Goal: Task Accomplishment & Management: Complete application form

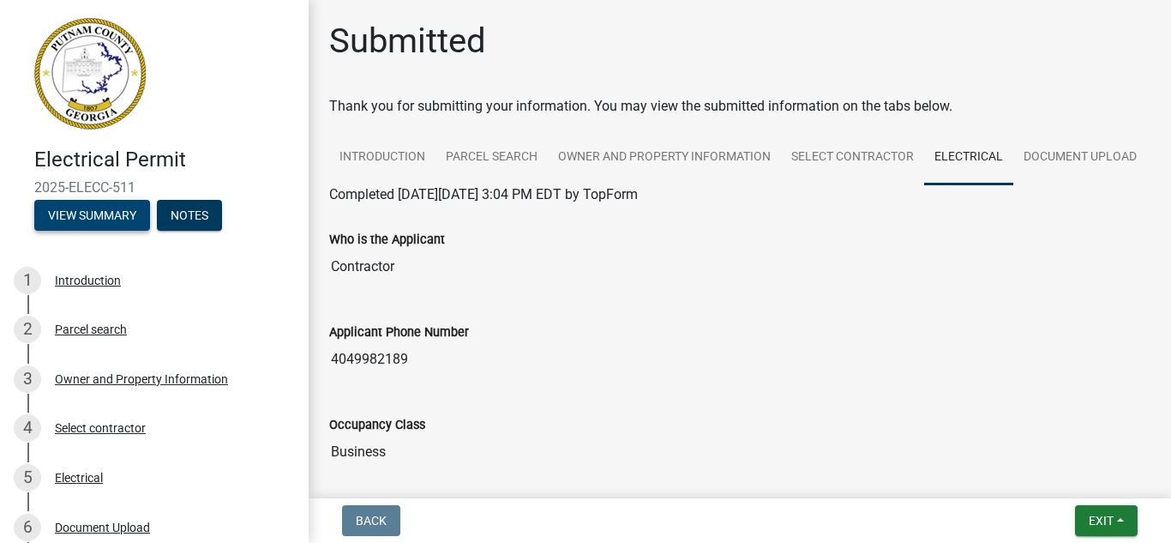
click at [101, 208] on button "View Summary" at bounding box center [92, 215] width 116 height 31
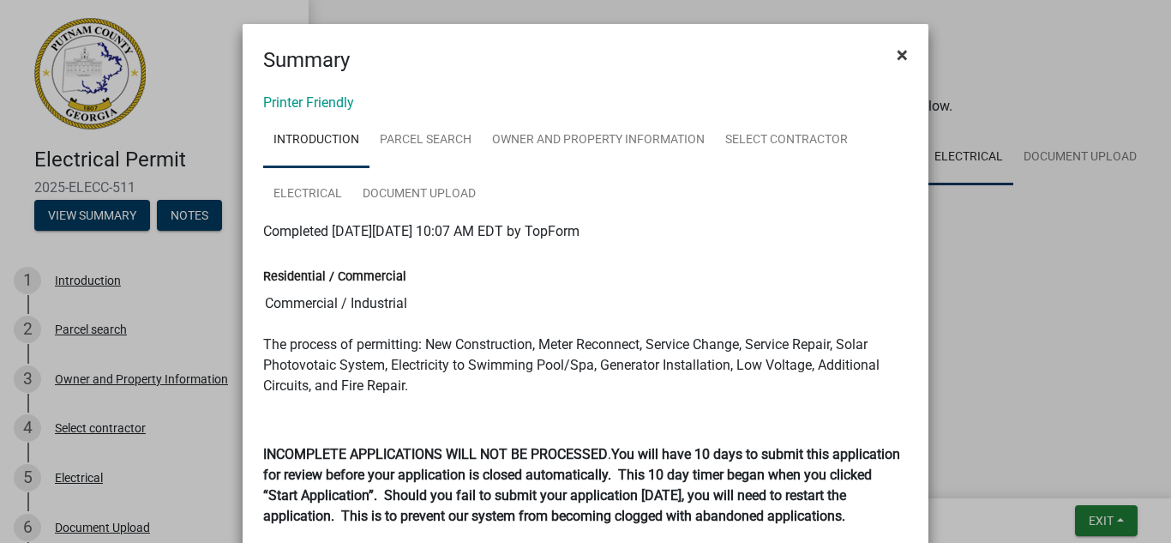
click at [896, 51] on span "×" at bounding box center [901, 55] width 11 height 24
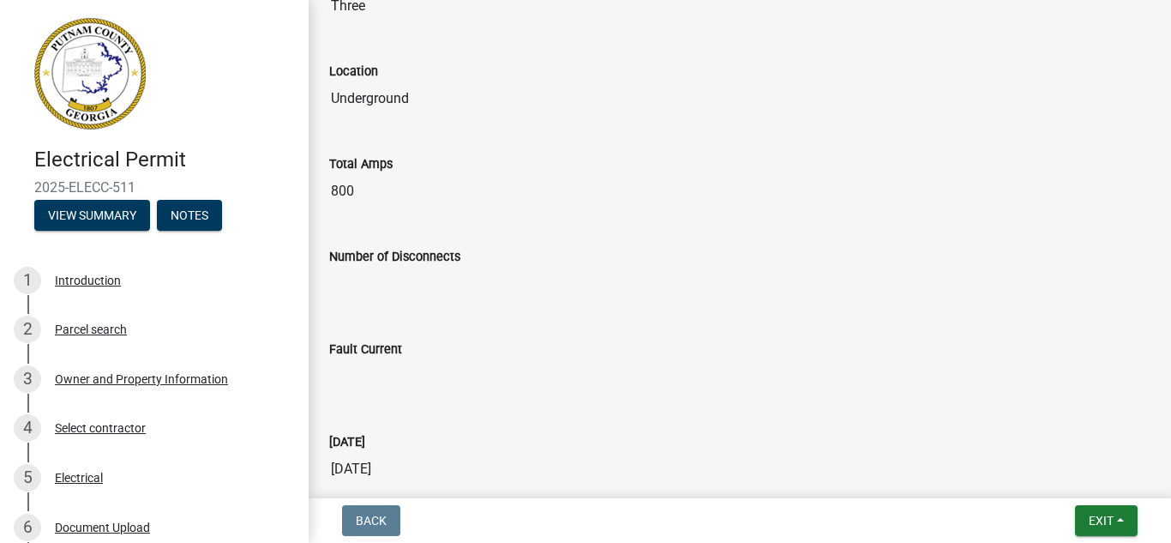
scroll to position [1278, 0]
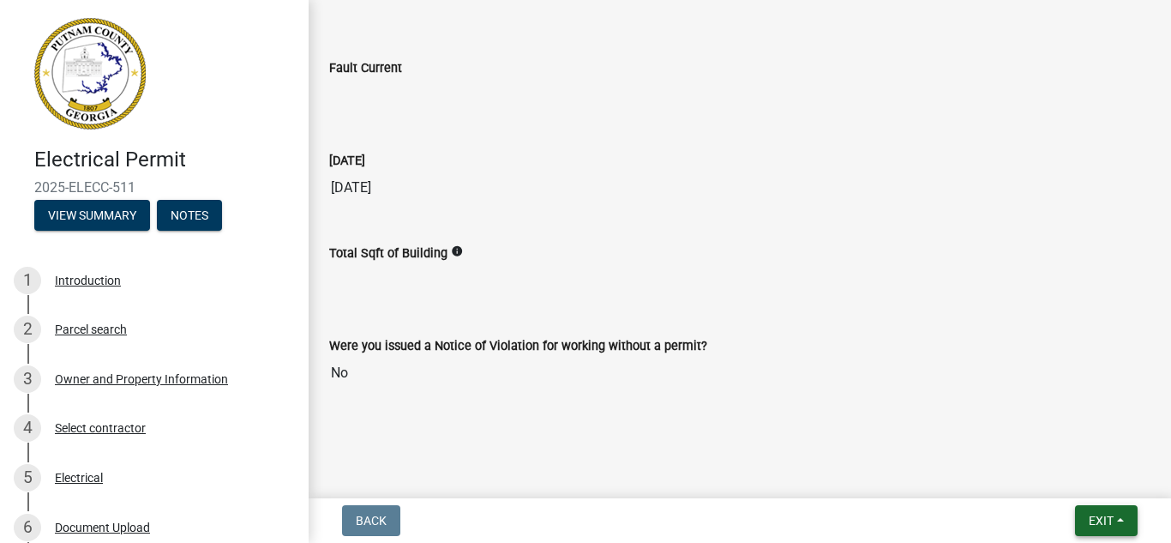
click at [1114, 520] on button "Exit" at bounding box center [1106, 520] width 63 height 31
click at [1062, 443] on button "Save" at bounding box center [1068, 434] width 137 height 41
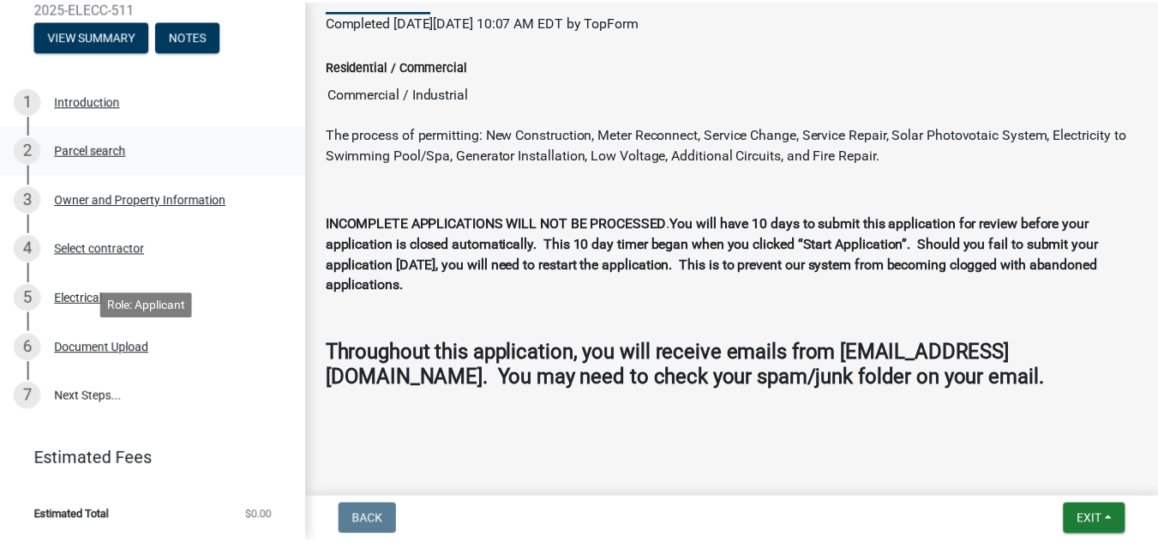
scroll to position [0, 0]
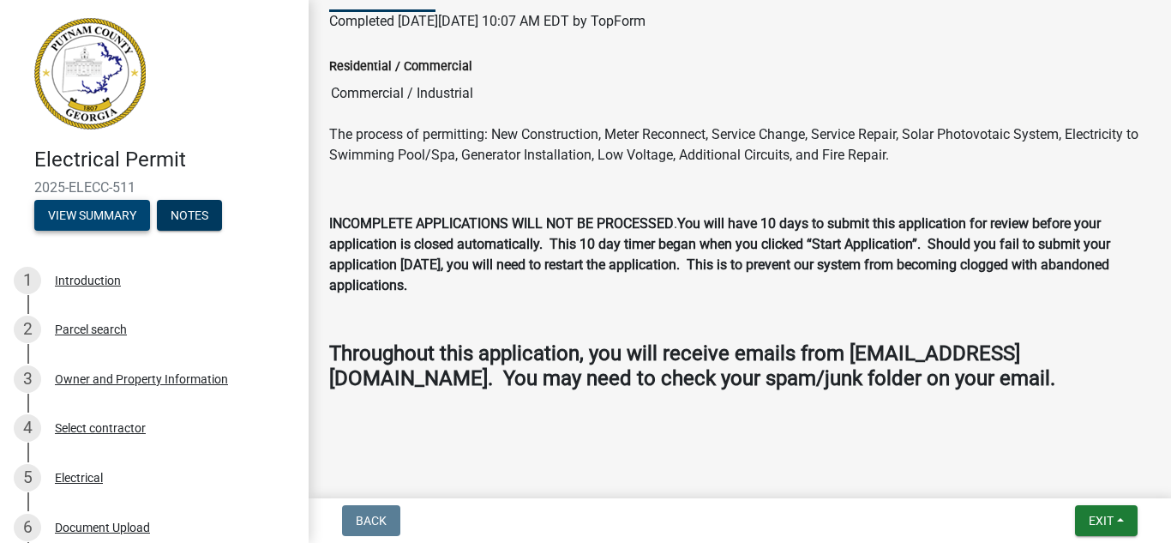
click at [129, 227] on button "View Summary" at bounding box center [92, 215] width 116 height 31
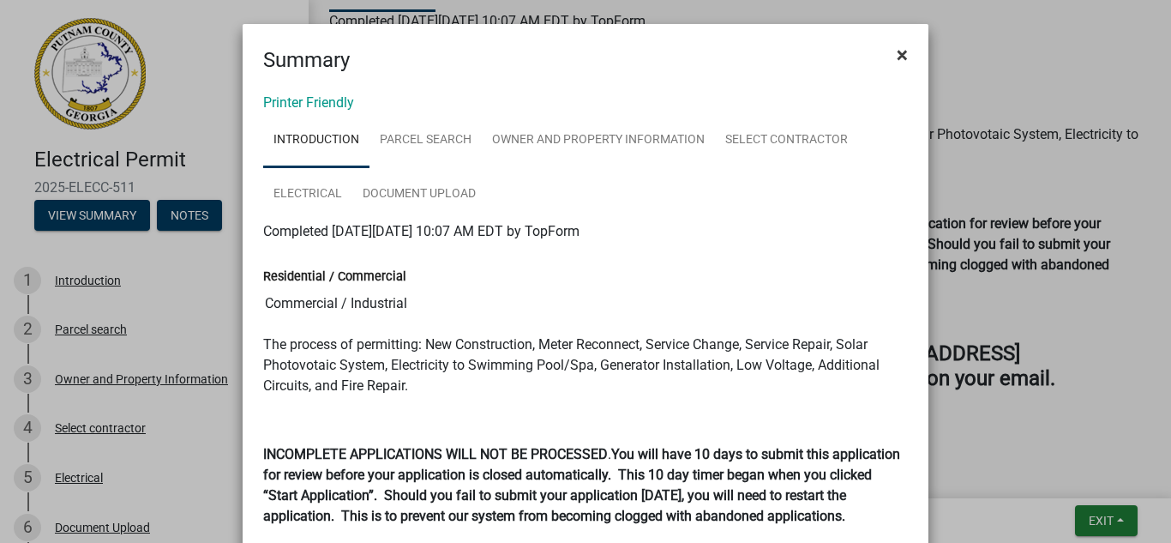
click at [896, 51] on span "×" at bounding box center [901, 55] width 11 height 24
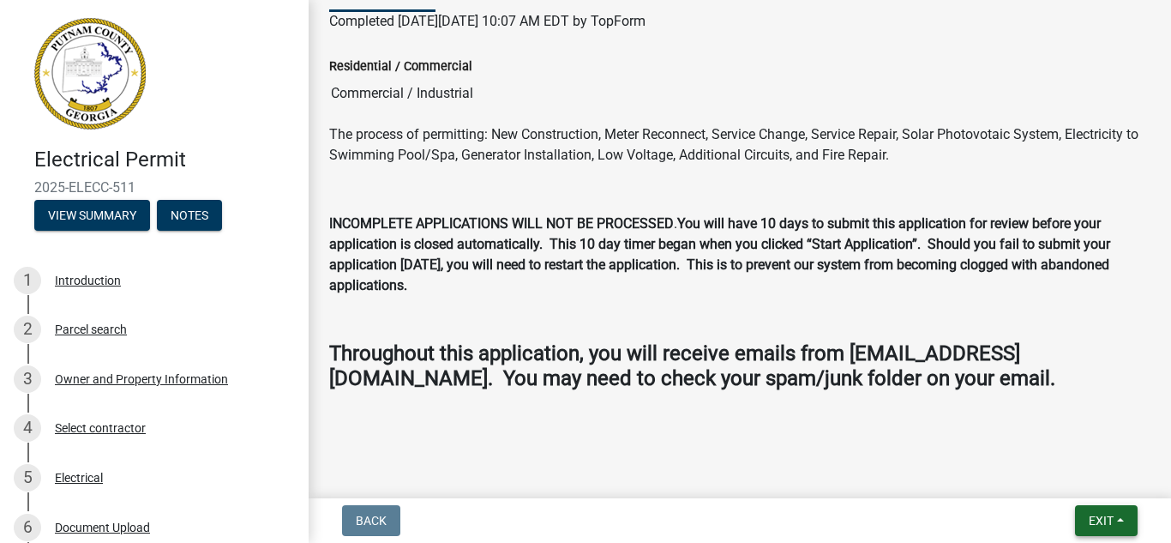
click at [1094, 521] on span "Exit" at bounding box center [1100, 520] width 25 height 14
click at [1066, 475] on button "Save & Exit" at bounding box center [1068, 475] width 137 height 41
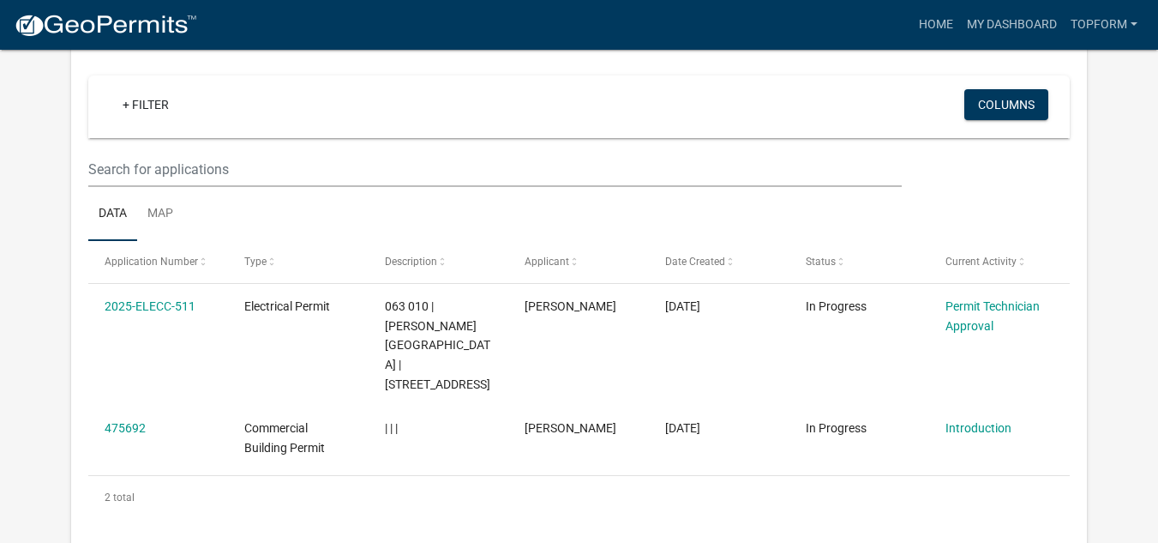
scroll to position [141, 0]
